Goal: Task Accomplishment & Management: Manage account settings

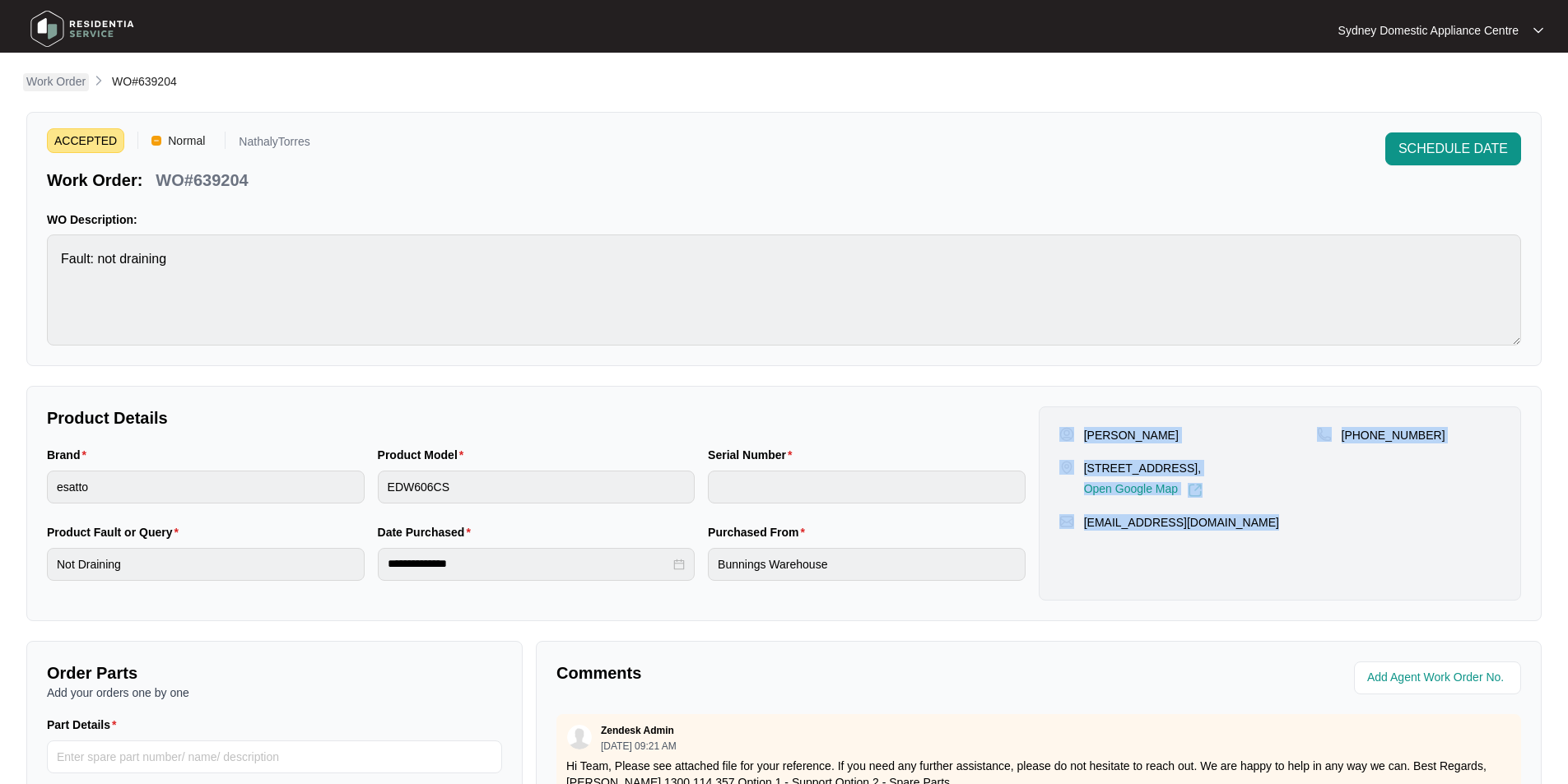
click at [81, 82] on p "Work Order" at bounding box center [55, 81] width 60 height 17
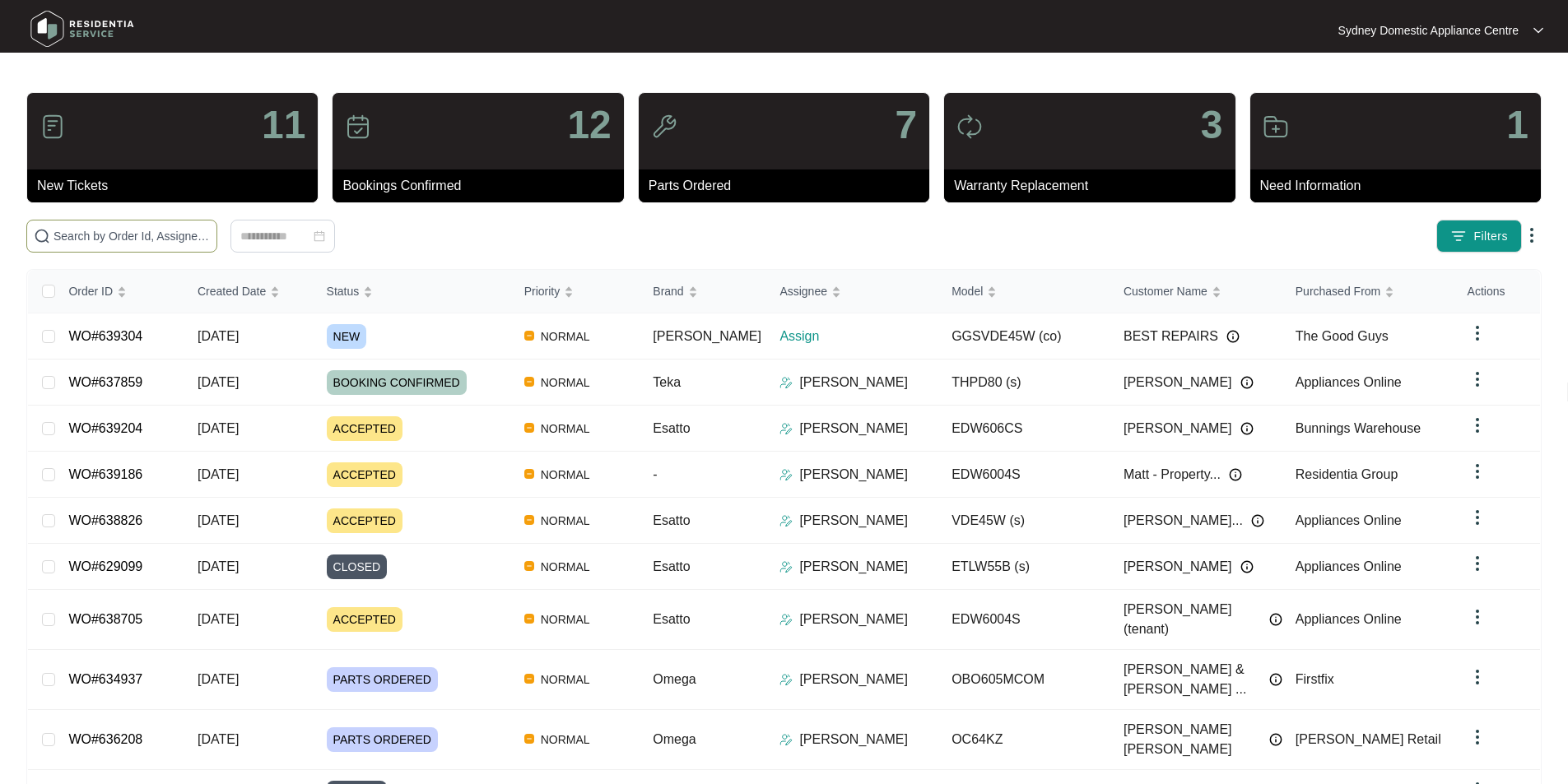
click at [105, 228] on input "text" at bounding box center [132, 236] width 156 height 18
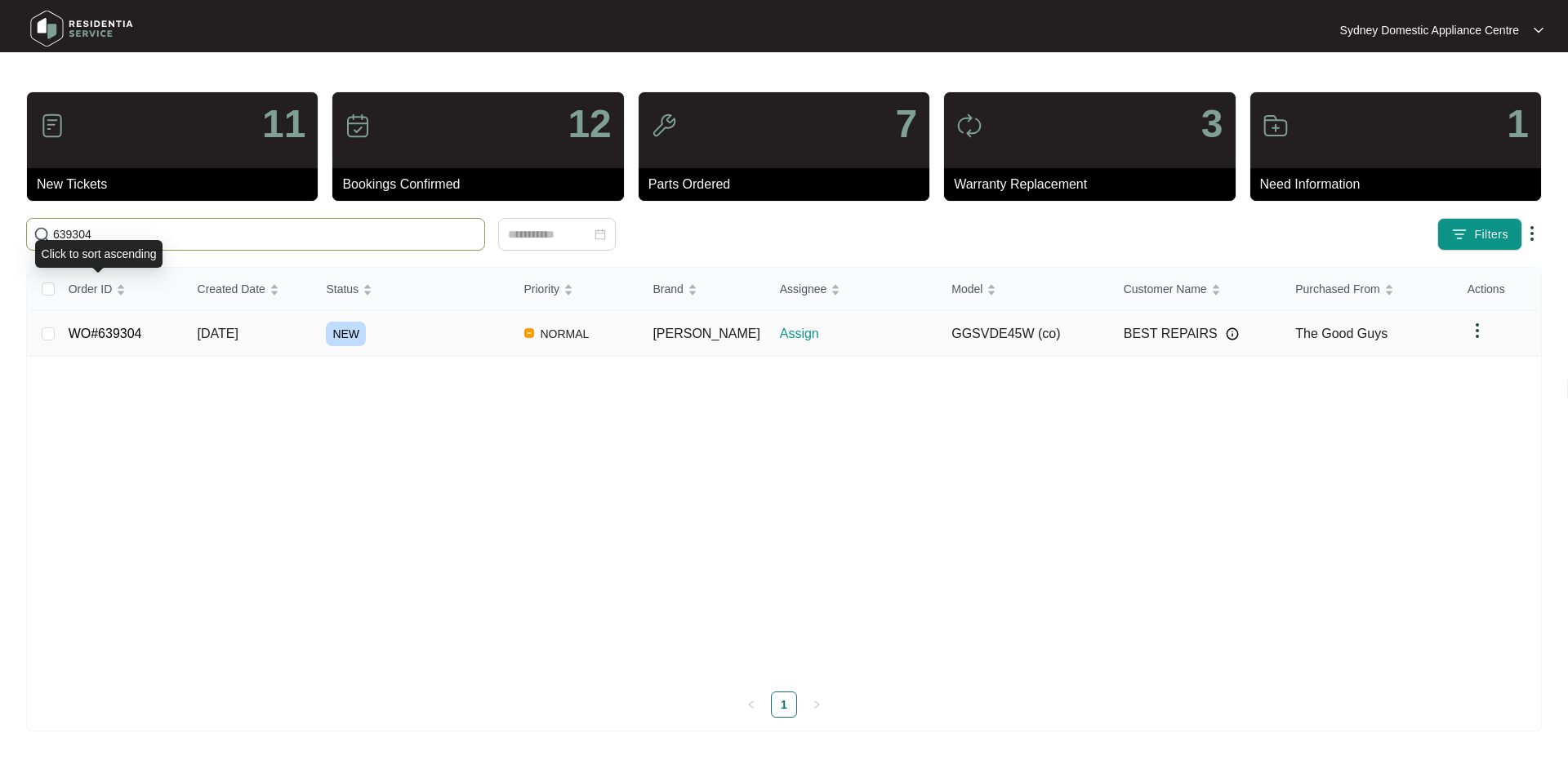
type input "639304"
click at [90, 318] on td "WO#639304" at bounding box center [120, 334] width 129 height 46
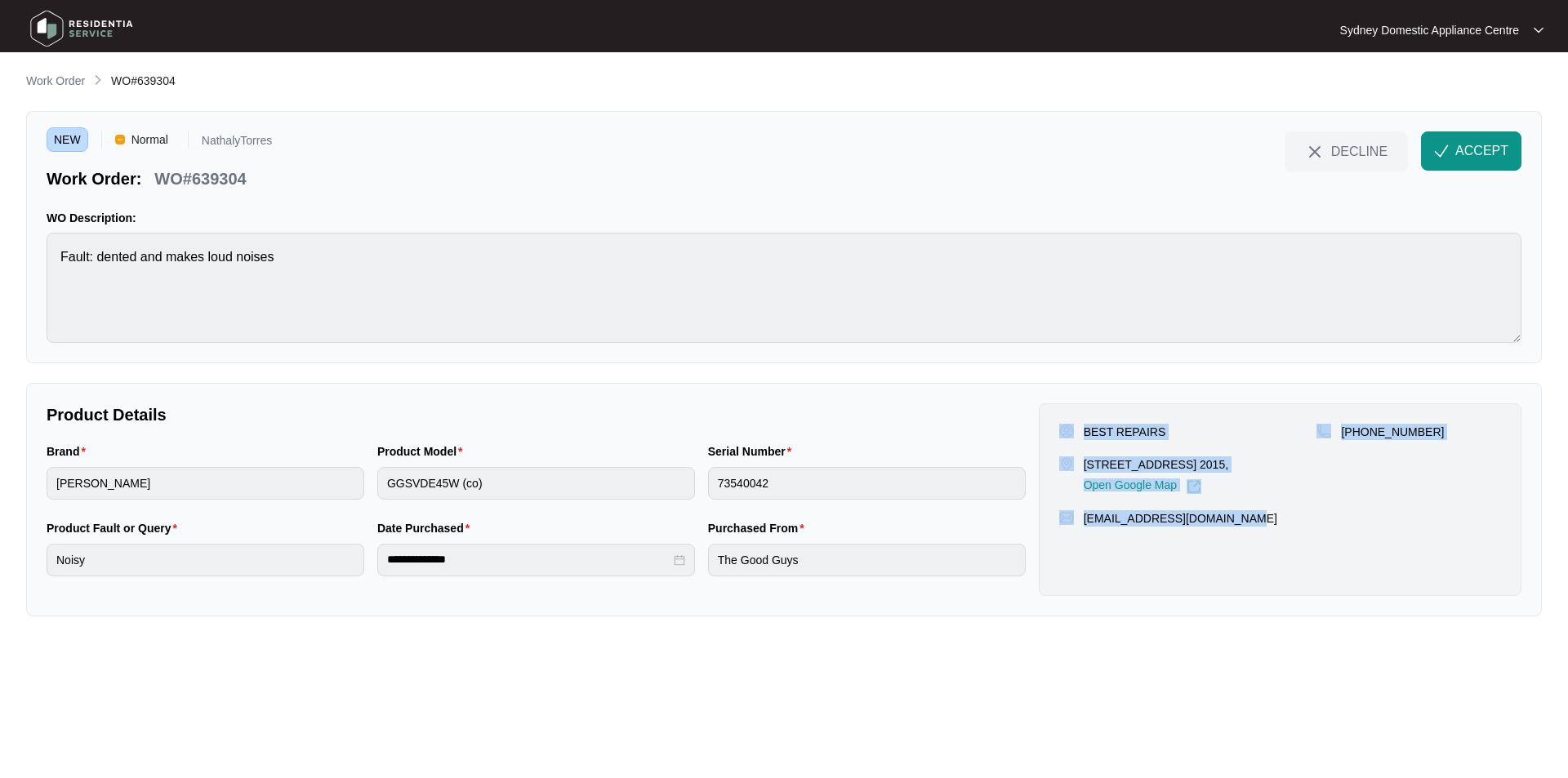
drag, startPoint x: 1331, startPoint y: 522, endPoint x: 1077, endPoint y: 429, distance: 270.5
click at [1077, 429] on div "BEST REPAIRS [STREET_ADDRESS] 2015, Open Google Map [PHONE_NUMBER] [EMAIL_ADDRE…" at bounding box center [1280, 500] width 483 height 193
copy div "BEST REPAIRS [STREET_ADDRESS] 2015, Open Google Map [PHONE_NUMBER] [EMAIL_ADDRE…"
click at [1486, 160] on span "ACCEPT" at bounding box center [1482, 151] width 53 height 20
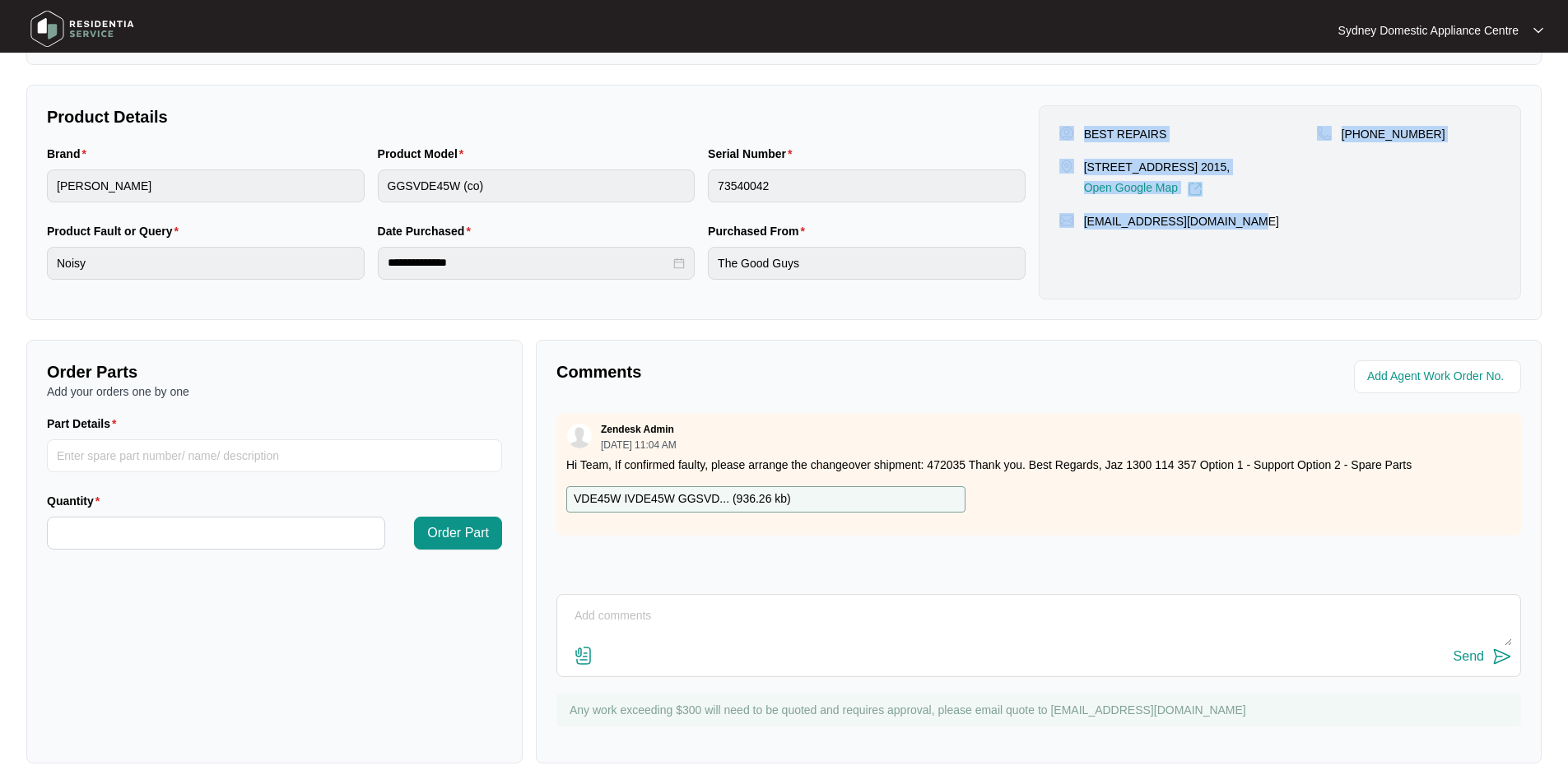
scroll to position [308, 0]
